Goal: Task Accomplishment & Management: Complete application form

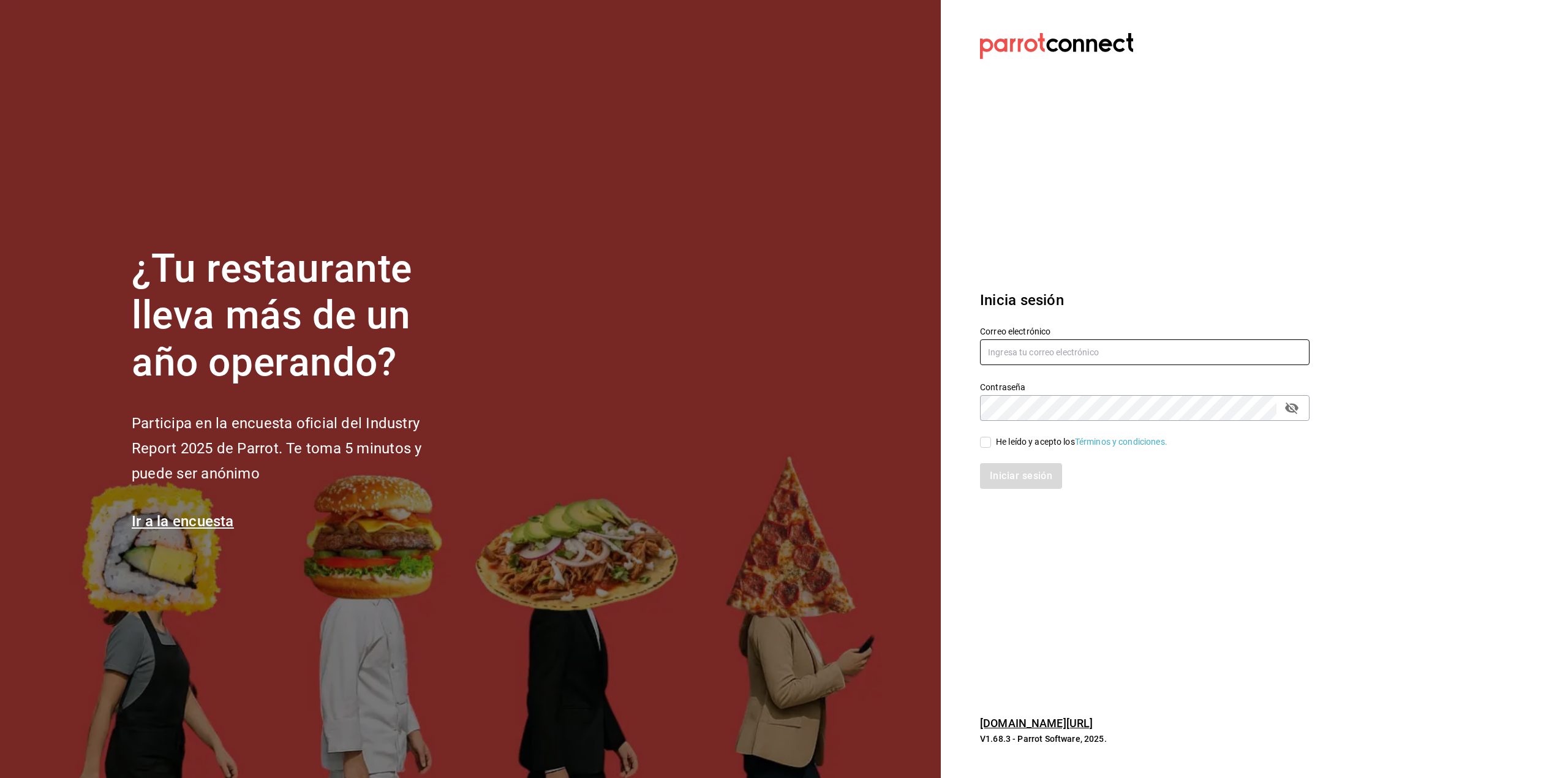
click at [1117, 342] on input "text" at bounding box center [1144, 352] width 330 height 26
type input "sofia.pelayo2882@gmail.com"
click at [987, 446] on input "He leído y acepto los Términos y condiciones." at bounding box center [985, 441] width 11 height 11
checkbox input "true"
click at [1003, 464] on button "Iniciar sesión" at bounding box center [1021, 476] width 83 height 26
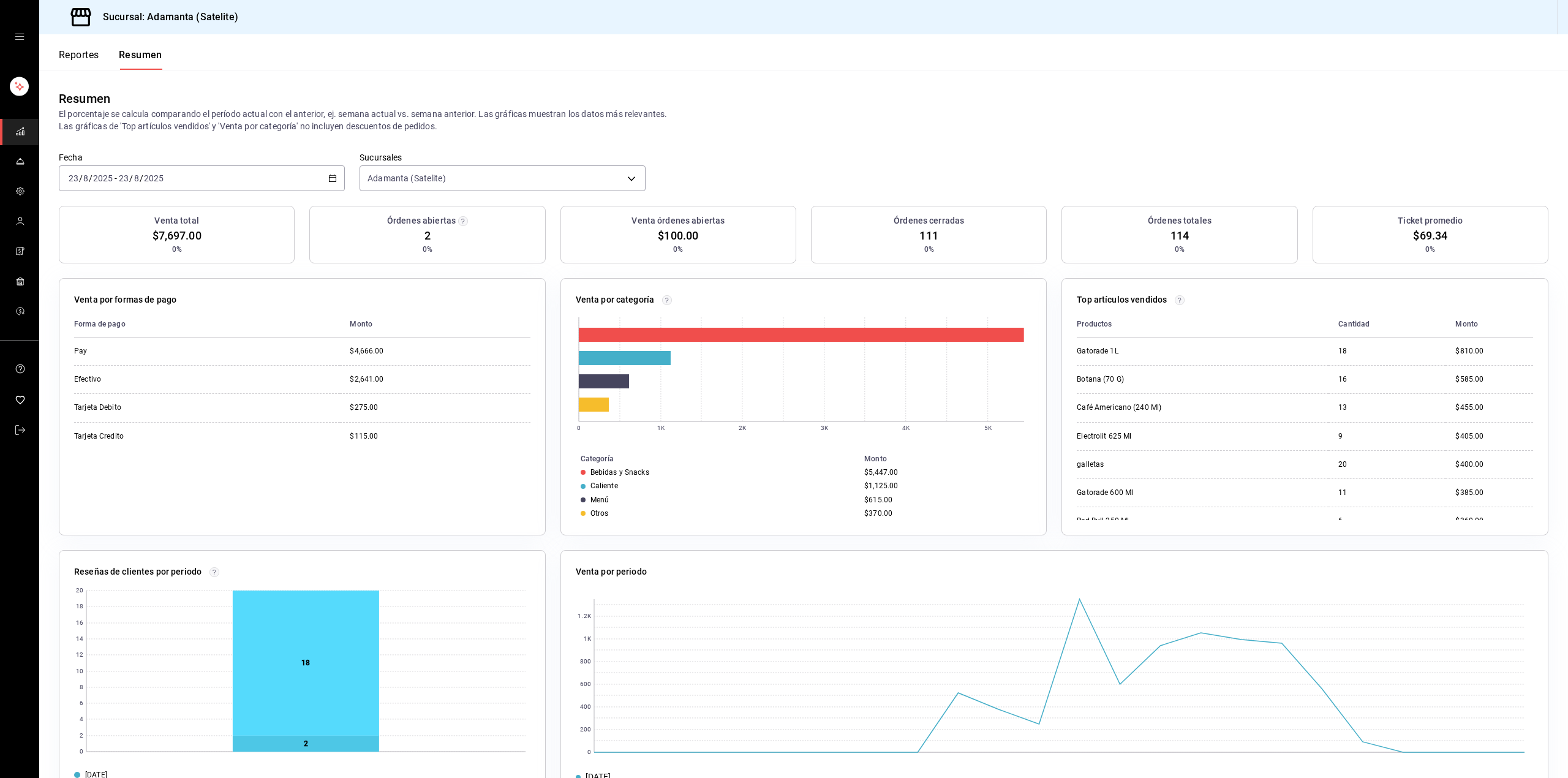
click at [13, 30] on div "mailbox folders" at bounding box center [19, 37] width 39 height 74
click at [18, 35] on icon "open drawer" at bounding box center [20, 37] width 10 height 10
